Goal: Information Seeking & Learning: Learn about a topic

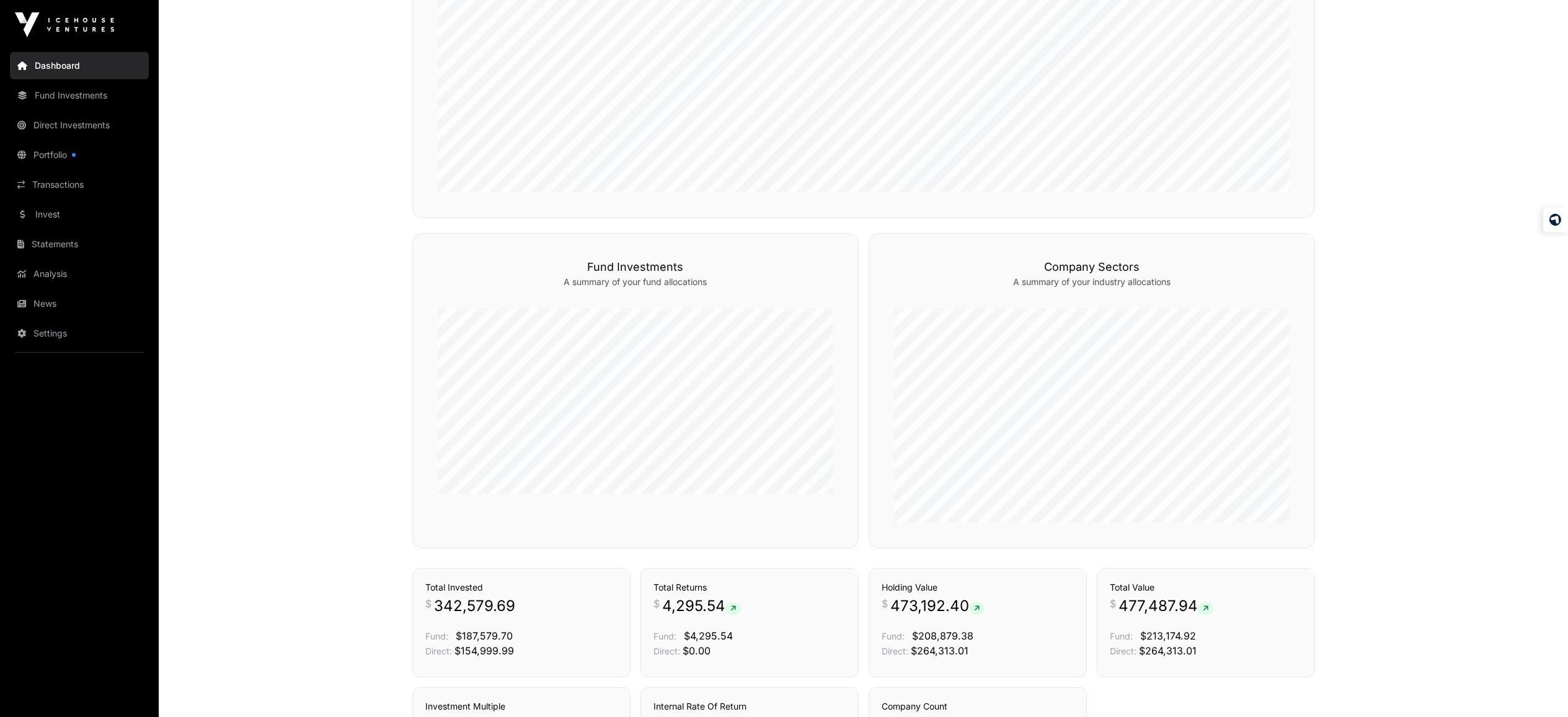
scroll to position [557, 0]
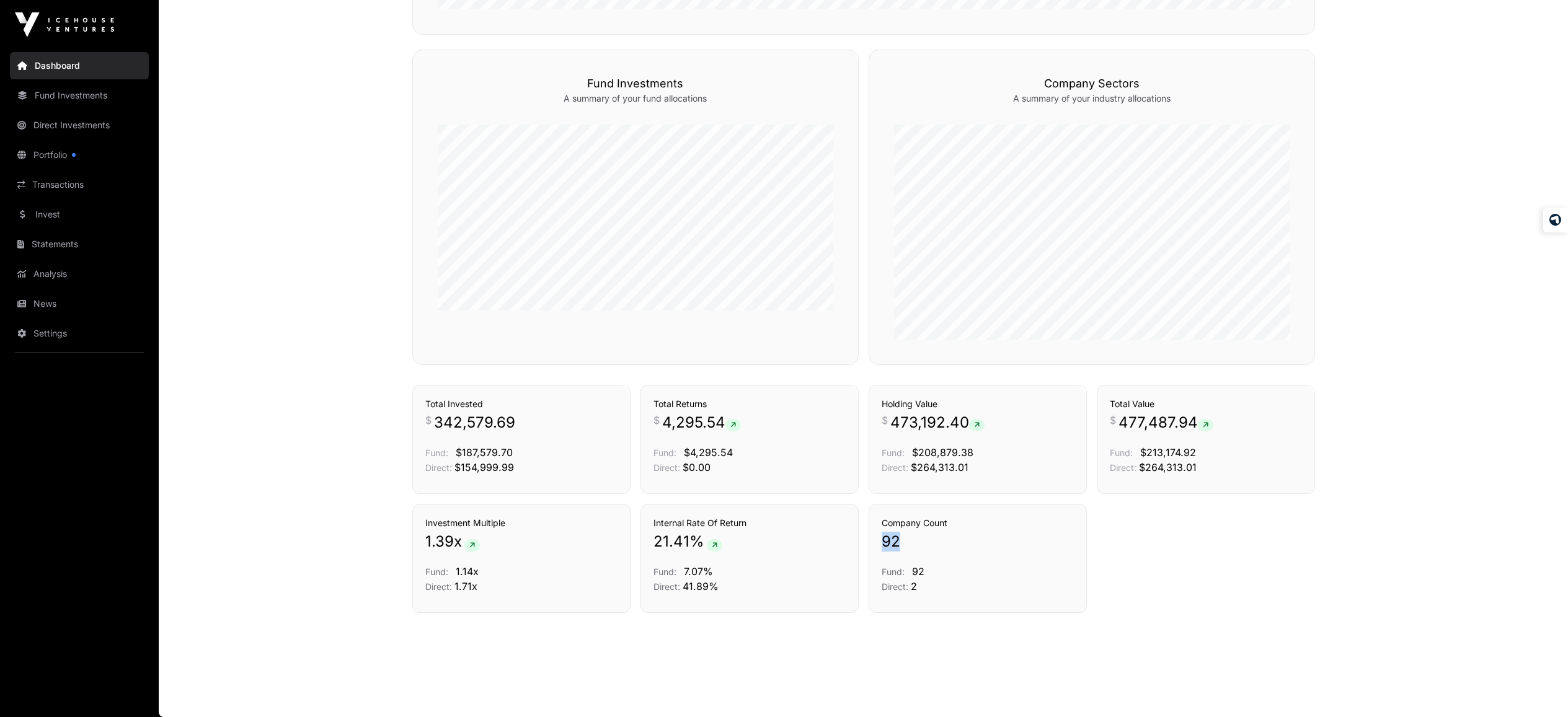
drag, startPoint x: 883, startPoint y: 539, endPoint x: 906, endPoint y: 537, distance: 23.1
click at [906, 537] on p "92" at bounding box center [977, 542] width 192 height 20
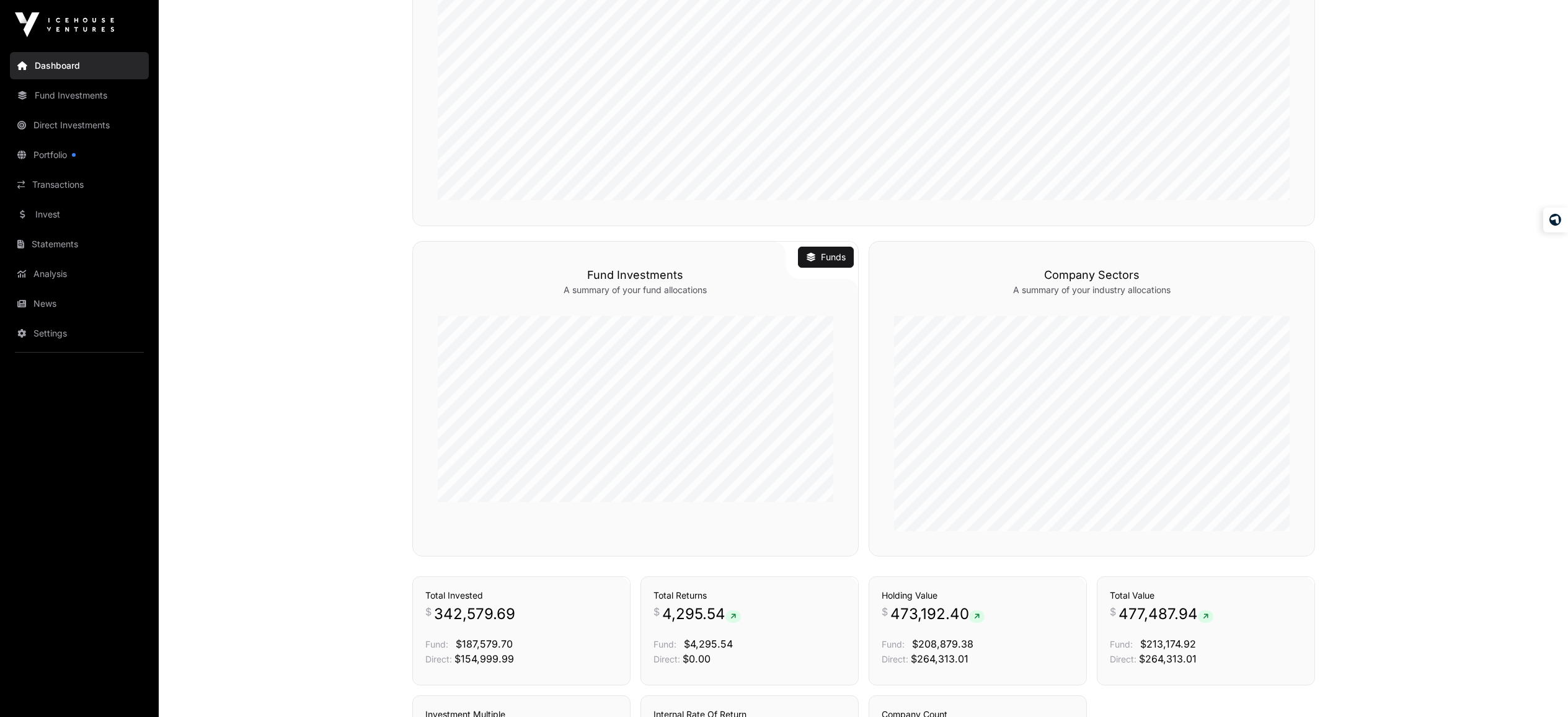
scroll to position [122, 0]
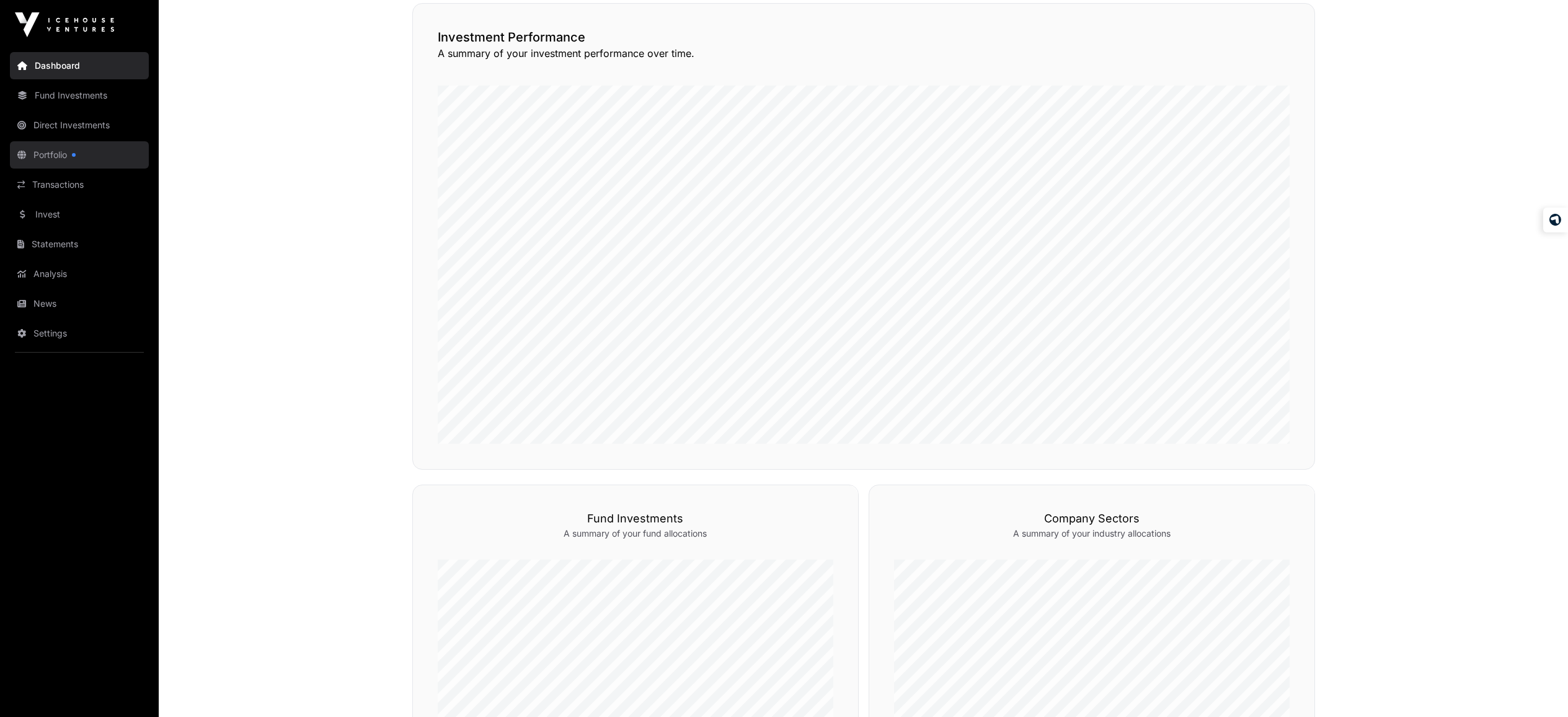
click at [66, 152] on link "Portfolio" at bounding box center [79, 154] width 139 height 28
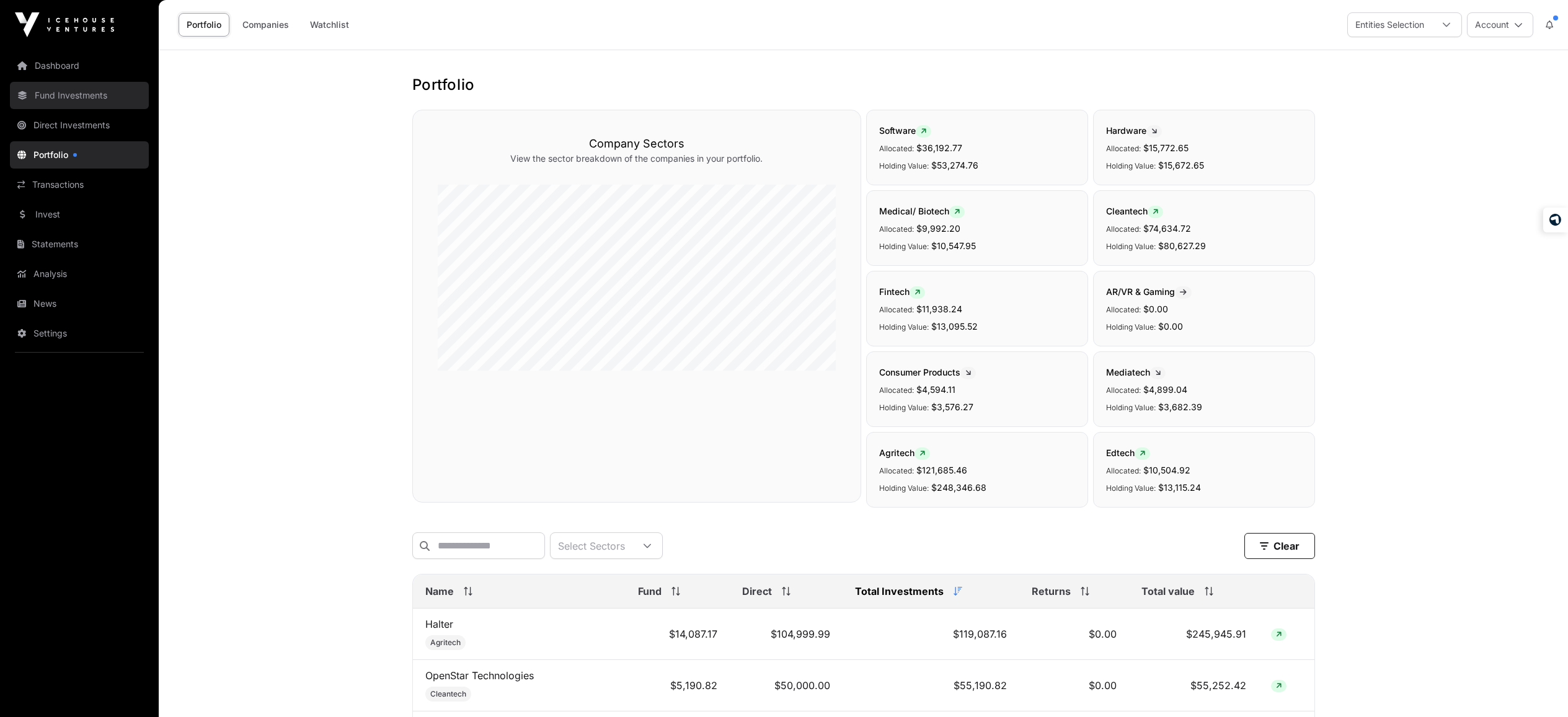
click at [86, 101] on link "Fund Investments" at bounding box center [79, 96] width 139 height 28
click at [38, 271] on link "Analysis" at bounding box center [79, 274] width 139 height 28
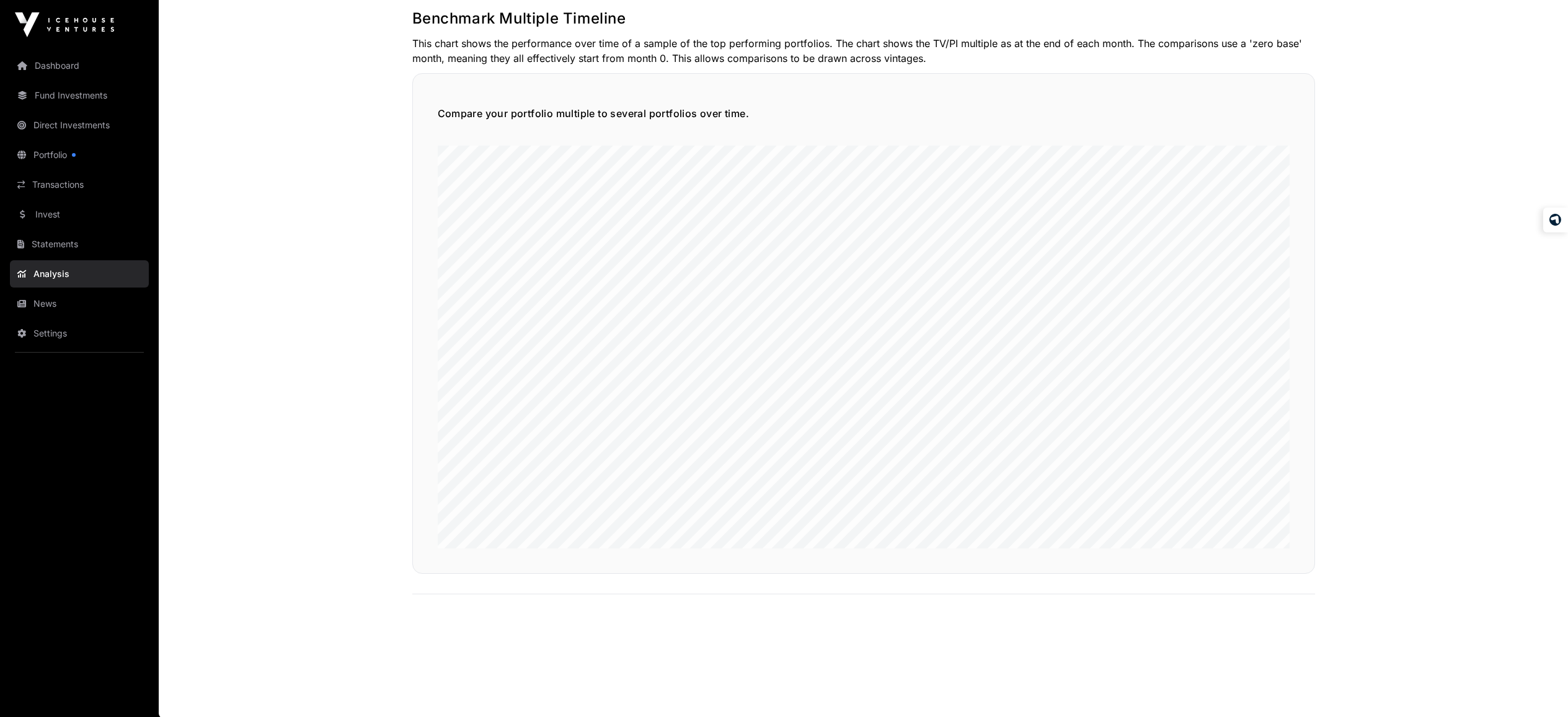
scroll to position [2969, 0]
click at [64, 161] on link "Portfolio" at bounding box center [79, 154] width 139 height 28
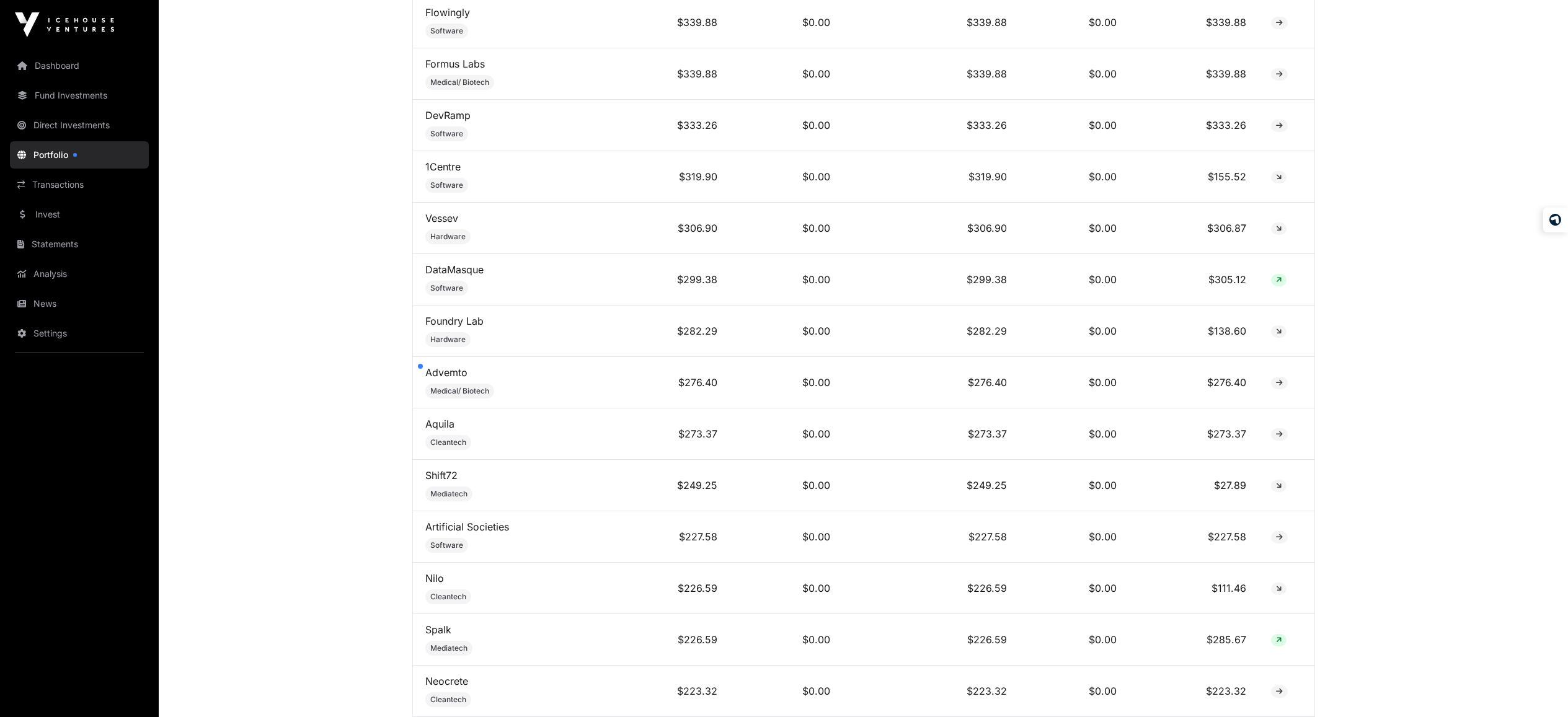
scroll to position [4410, 0]
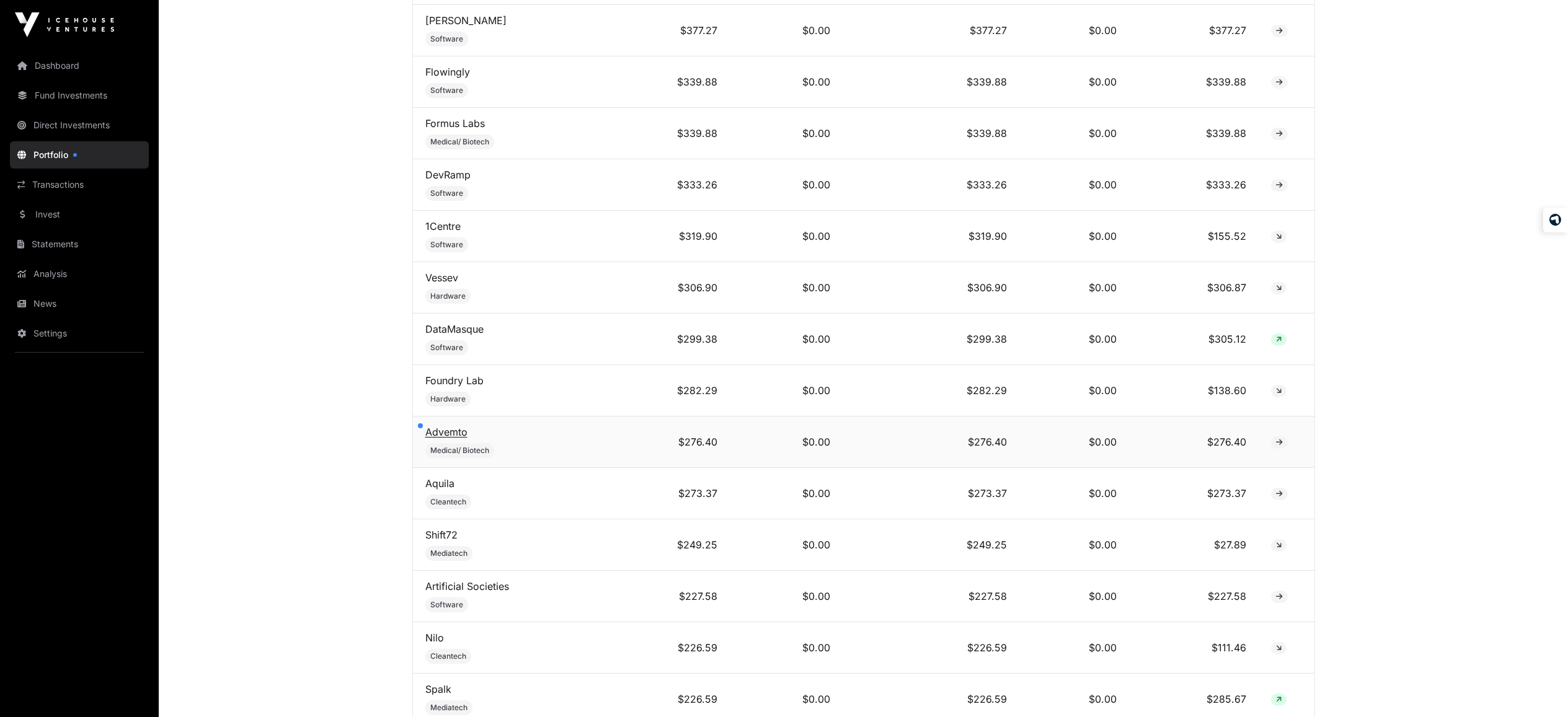
click at [440, 438] on link "Advemto" at bounding box center [446, 432] width 42 height 13
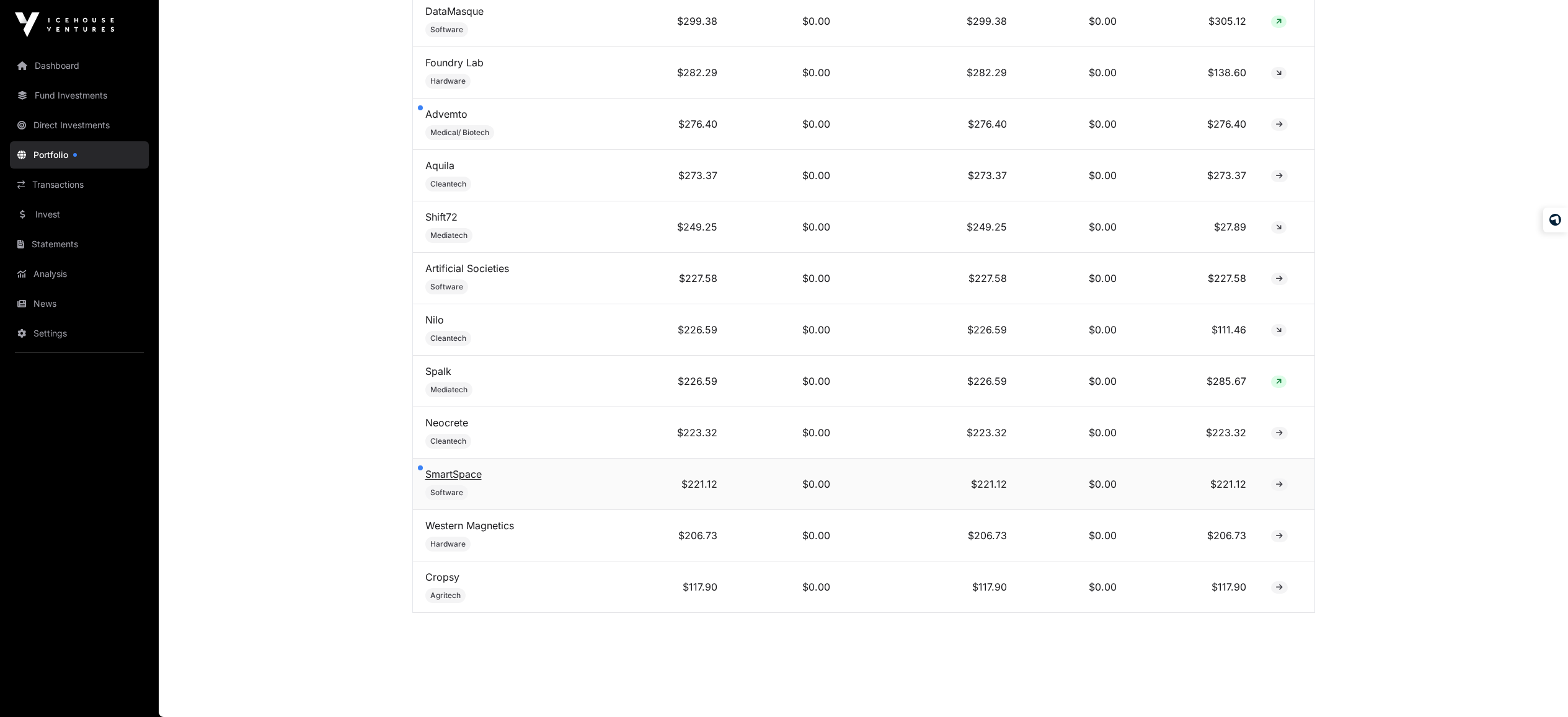
click at [440, 474] on link "SmartSpace" at bounding box center [454, 474] width 57 height 13
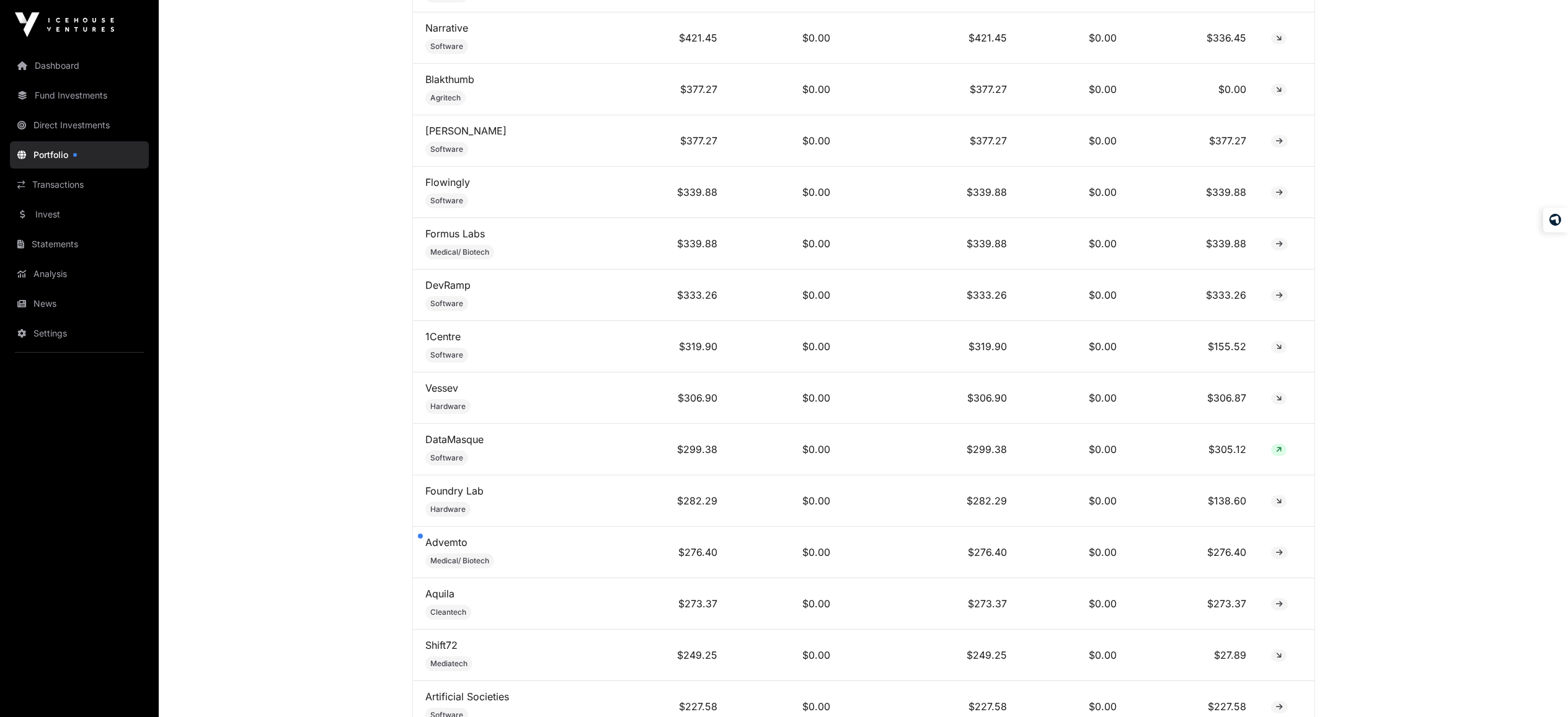
scroll to position [4324, 0]
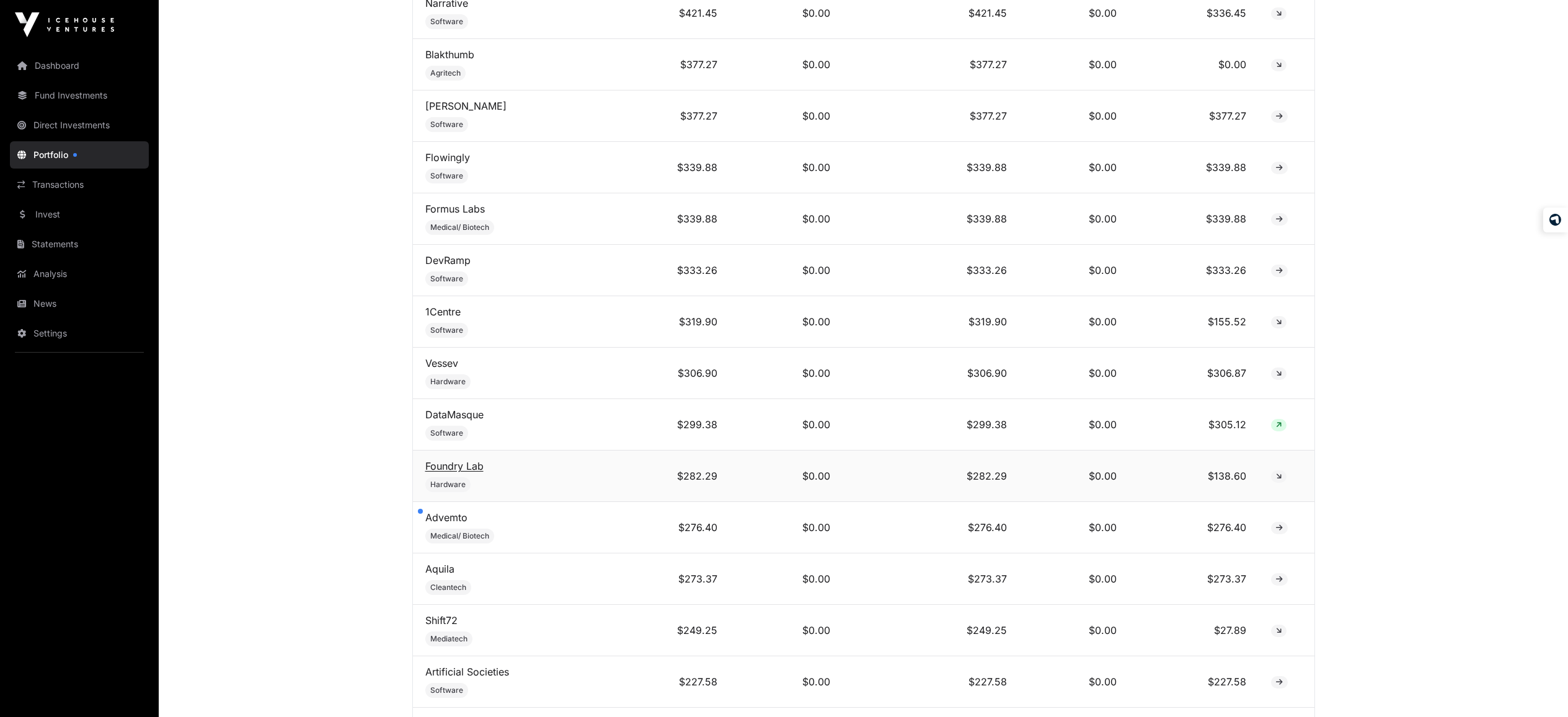
click at [460, 472] on link "Foundry Lab" at bounding box center [455, 466] width 58 height 13
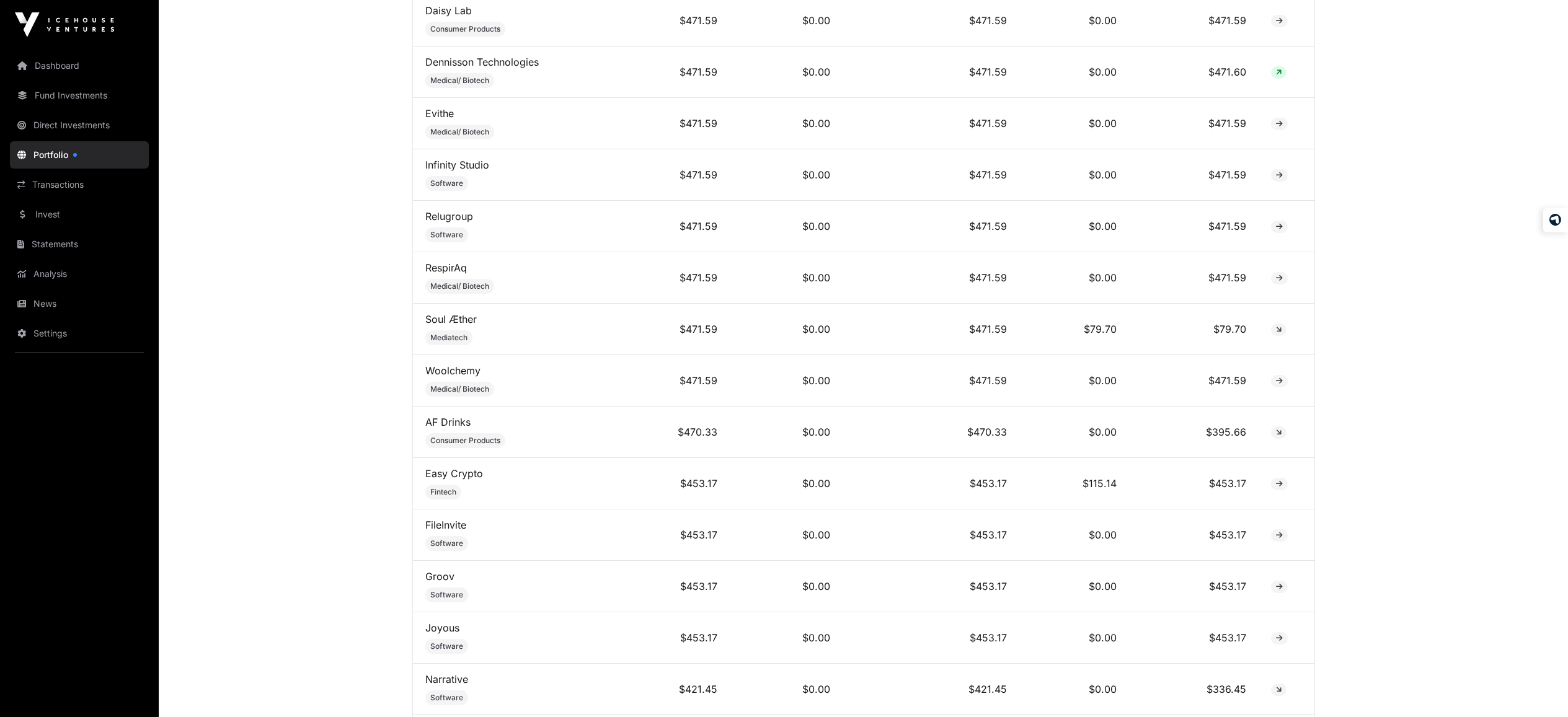
scroll to position [3642, 0]
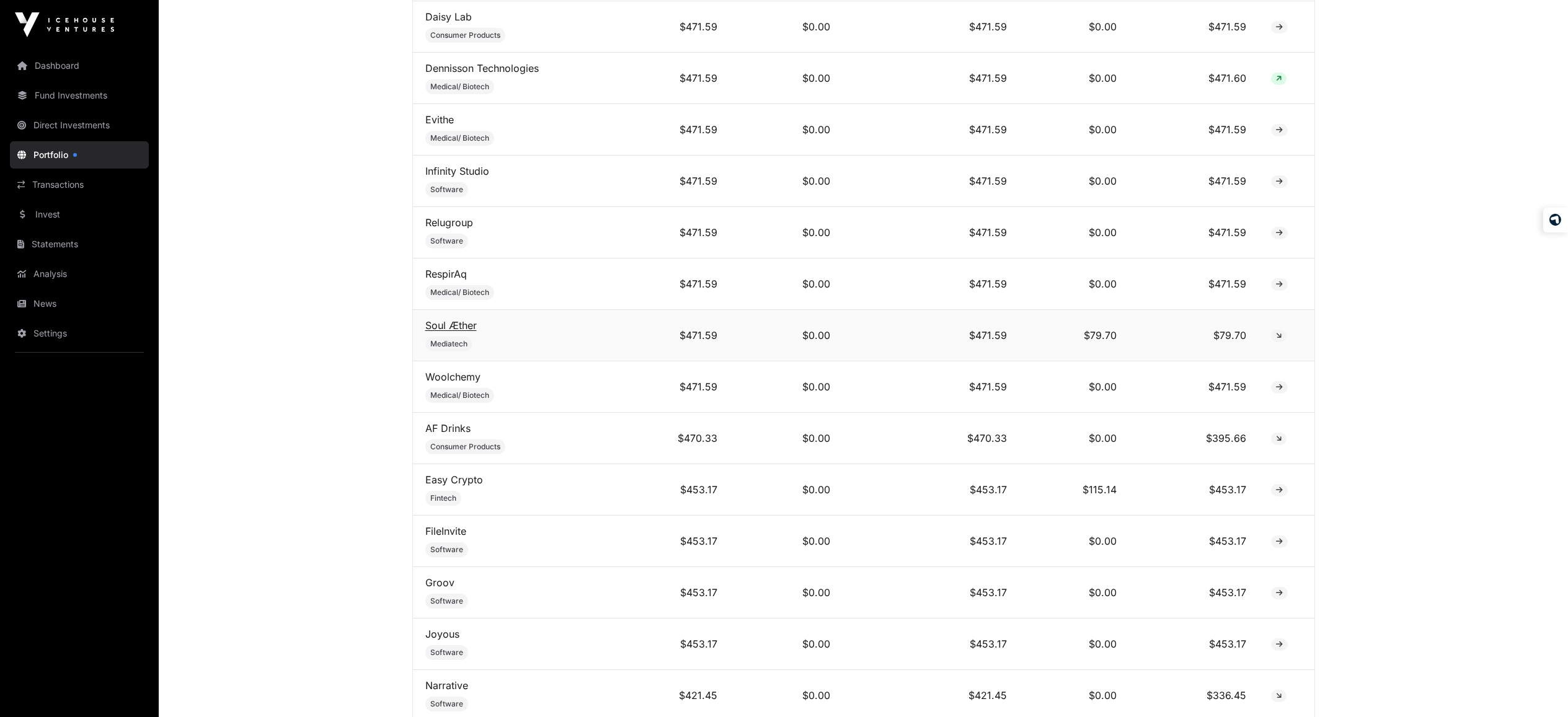
click at [455, 331] on link "Soul Æther" at bounding box center [451, 325] width 51 height 13
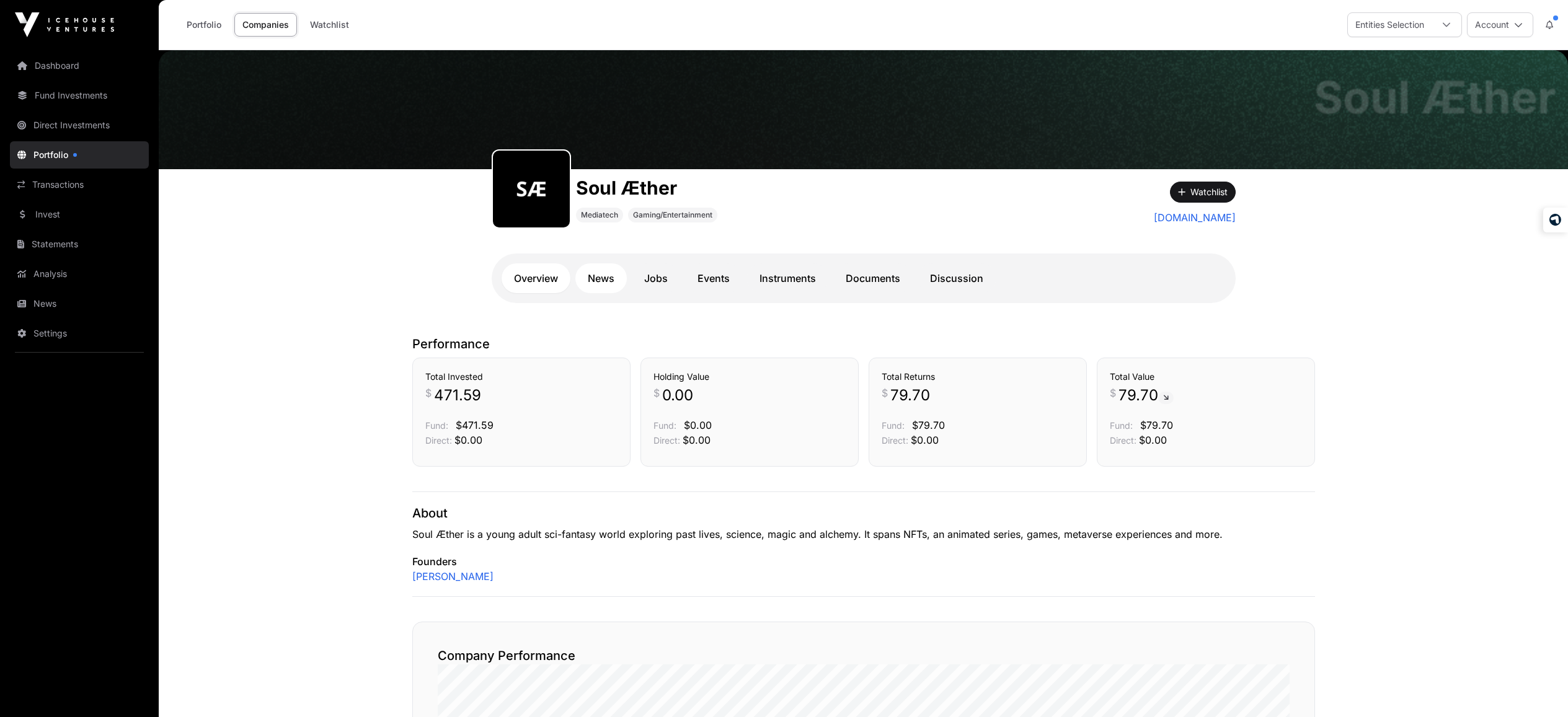
click at [602, 280] on link "News" at bounding box center [601, 278] width 51 height 30
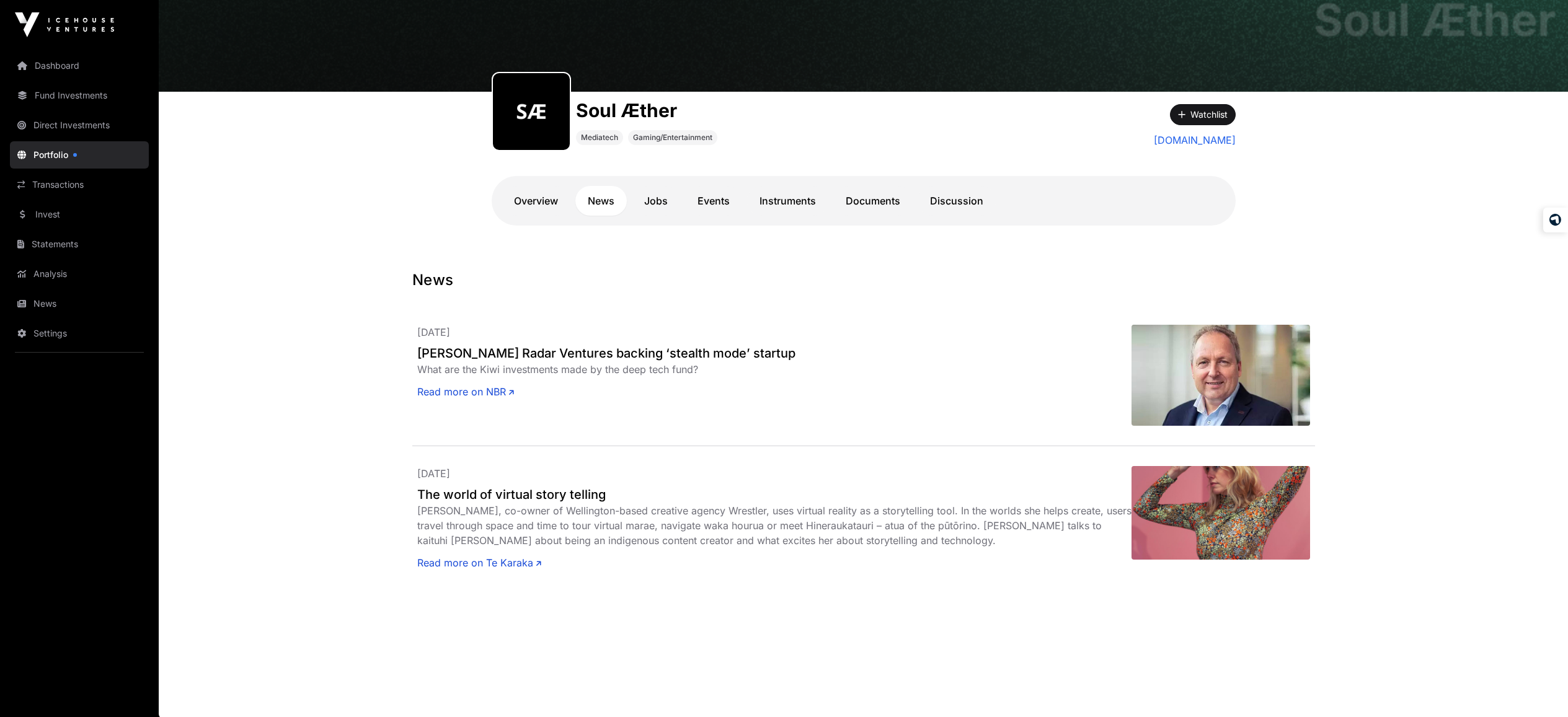
scroll to position [79, 0]
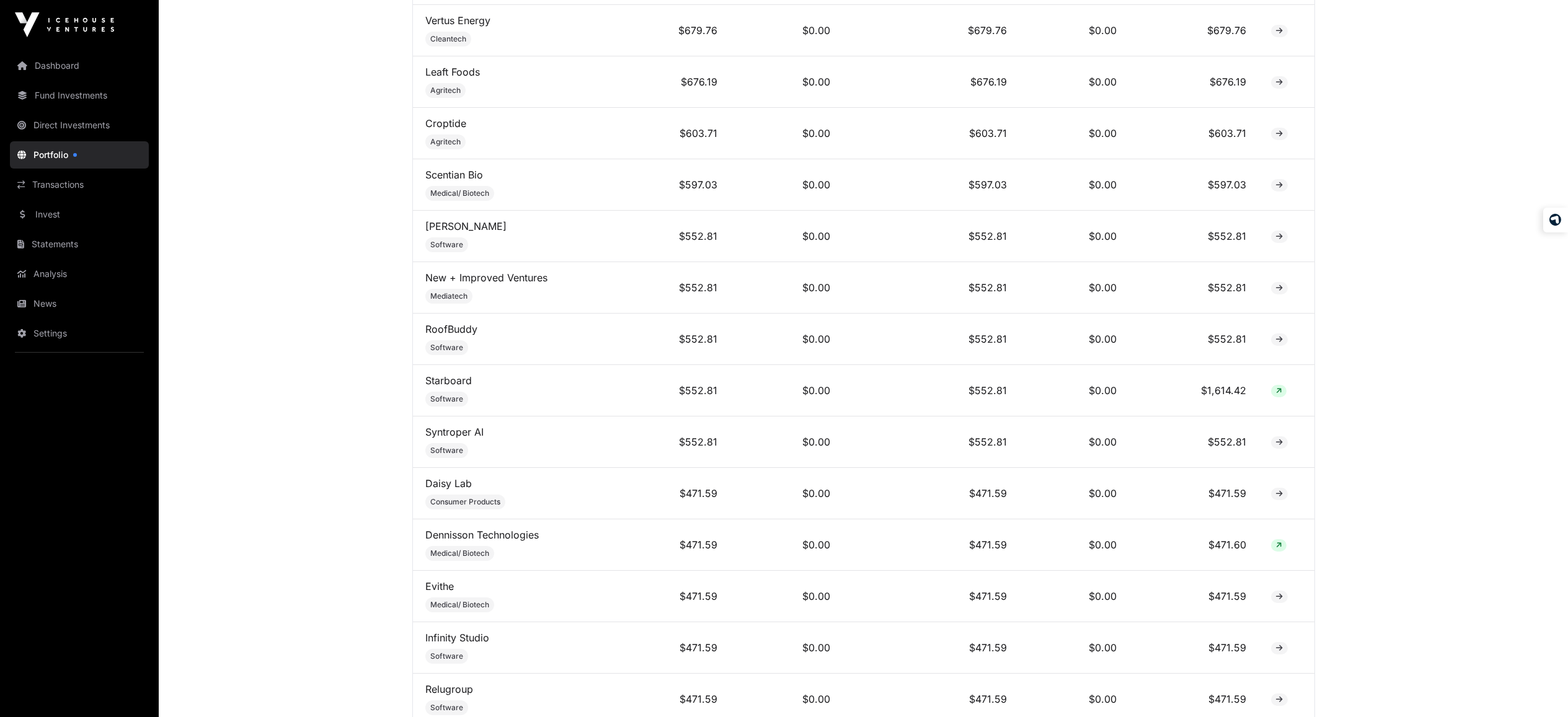
scroll to position [3160, 0]
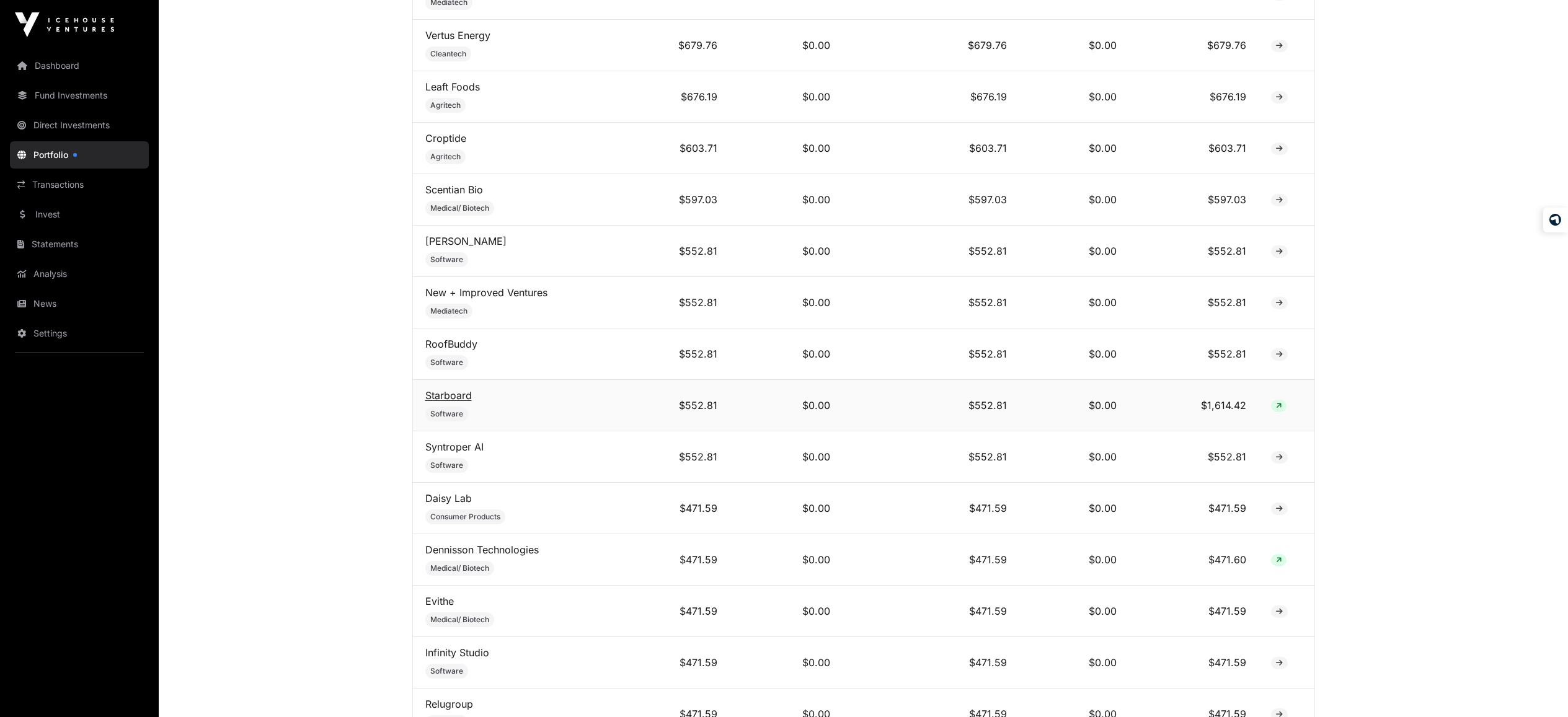
click at [439, 401] on link "Starboard" at bounding box center [449, 395] width 46 height 13
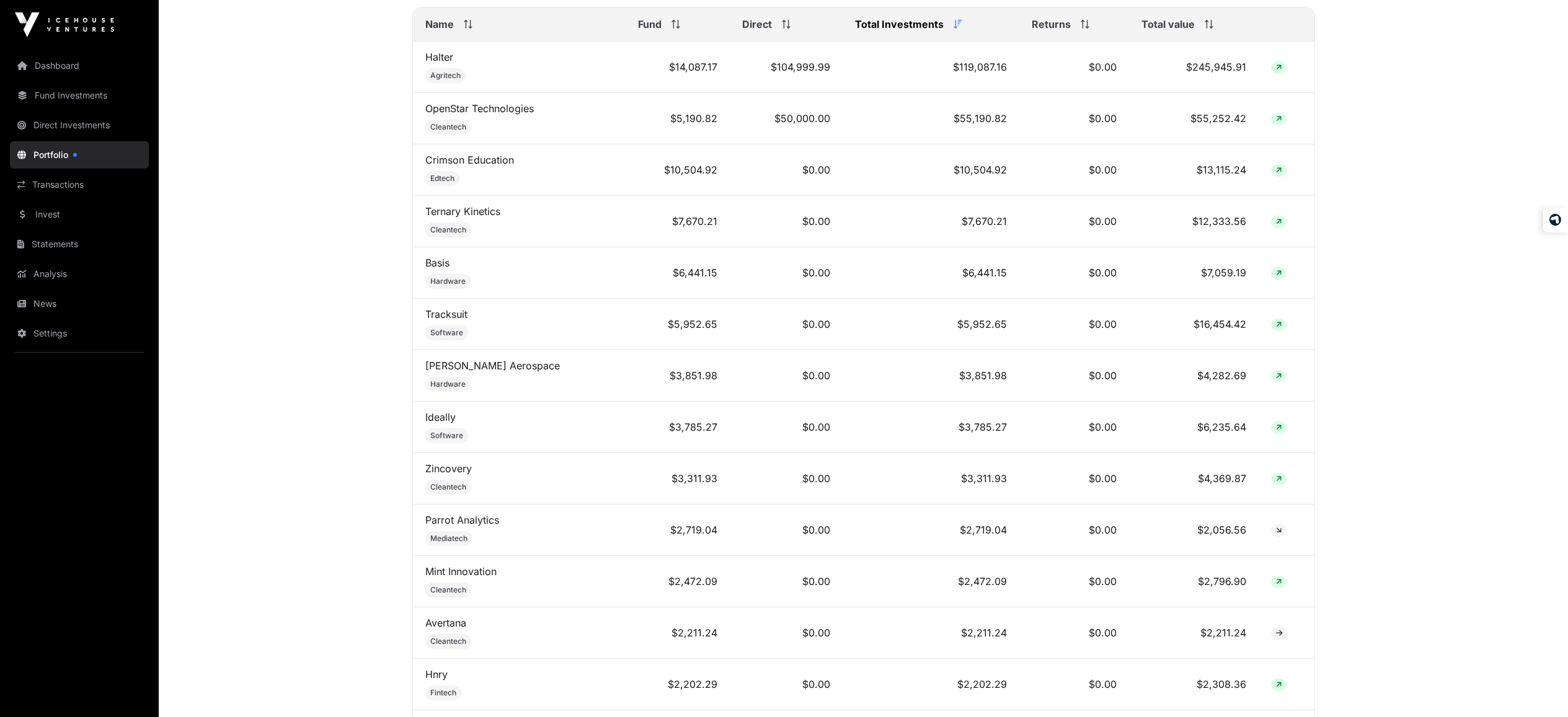
scroll to position [569, 0]
click at [435, 421] on link "Ideally" at bounding box center [440, 414] width 31 height 13
